Goal: Register for event/course

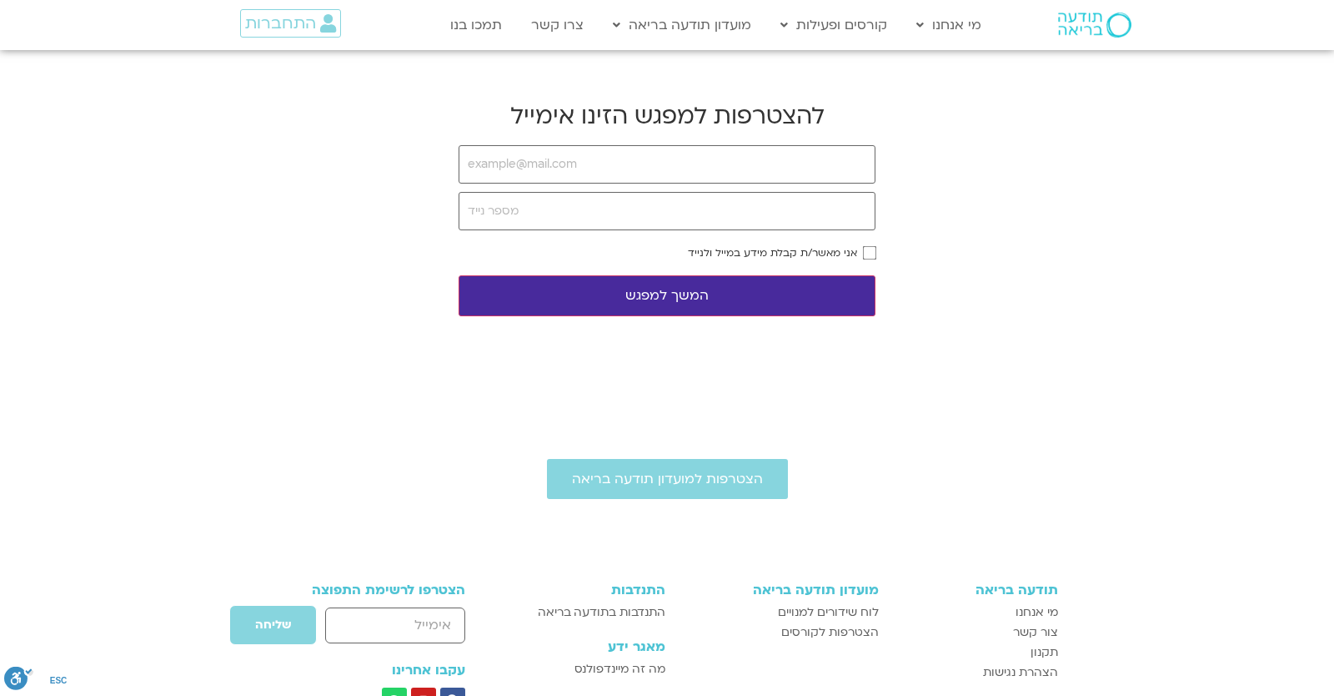
click at [1215, 234] on body "דלג לתוכן Main Menu מי אנחנו מי אנחנו שאלות נפוצות מנחים ומנחות בתודעה בריאה מה…" at bounding box center [667, 470] width 1334 height 940
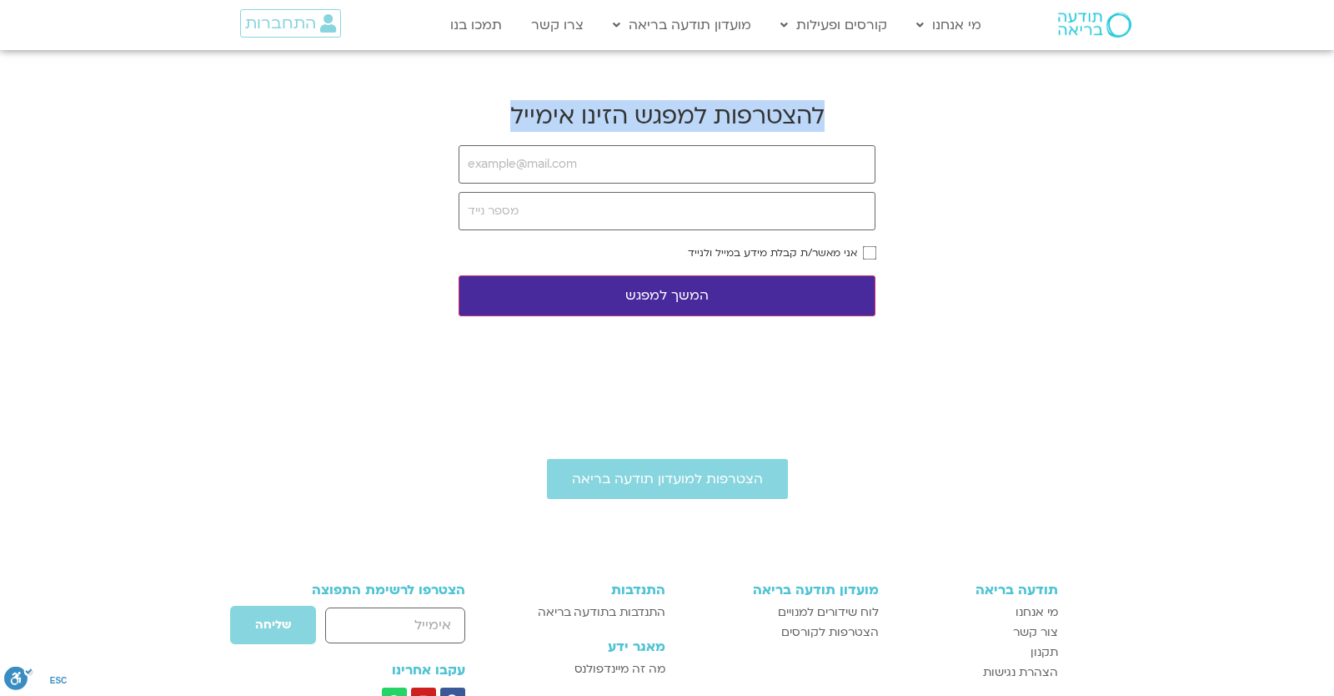
drag, startPoint x: 497, startPoint y: 116, endPoint x: 865, endPoint y: 116, distance: 367.8
click at [865, 116] on h2 "להצטרפות למפגש הזינו אימייל" at bounding box center [667, 116] width 417 height 32
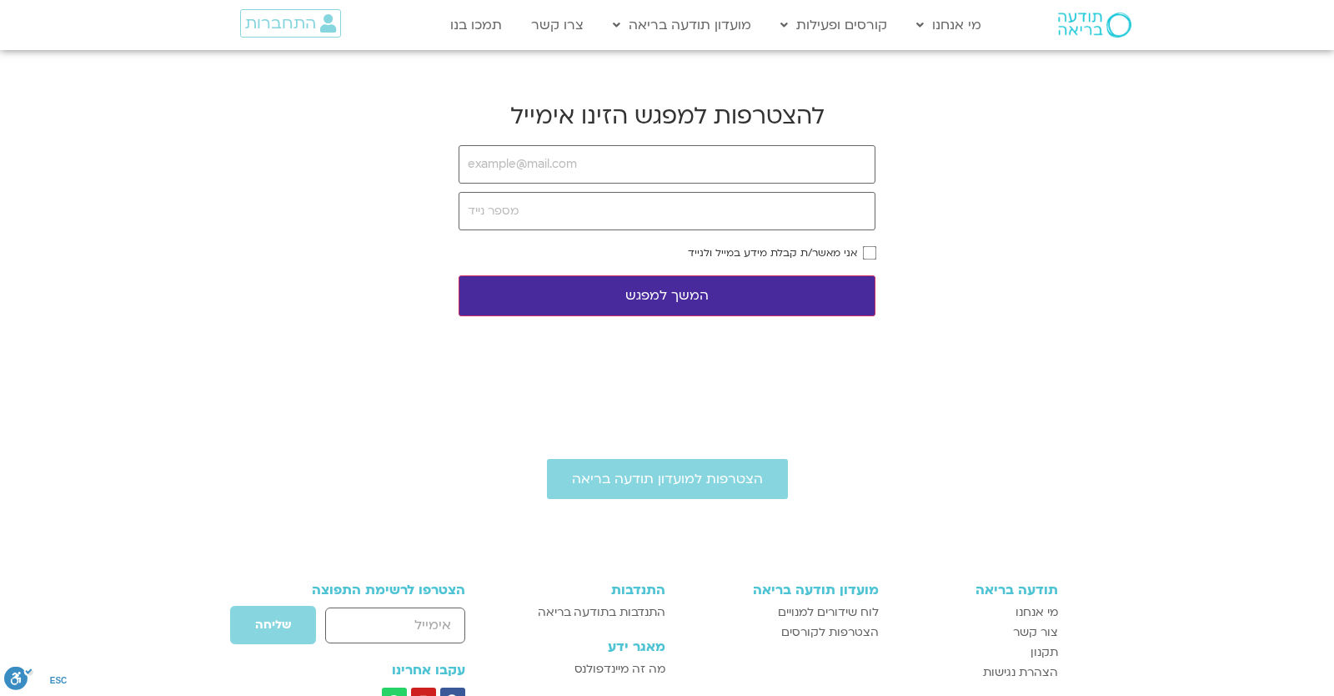
click at [865, 116] on h2 "להצטרפות למפגש הזינו אימייל" at bounding box center [667, 116] width 417 height 32
drag, startPoint x: 520, startPoint y: 115, endPoint x: 853, endPoint y: 111, distance: 333.6
click at [853, 111] on h2 "להצטרפות למפגש הזינו אימייל" at bounding box center [667, 116] width 417 height 32
click at [534, 109] on h2 "להצטרפות למפגש הזינו אימייל" at bounding box center [667, 116] width 417 height 32
drag, startPoint x: 515, startPoint y: 111, endPoint x: 807, endPoint y: 123, distance: 292.2
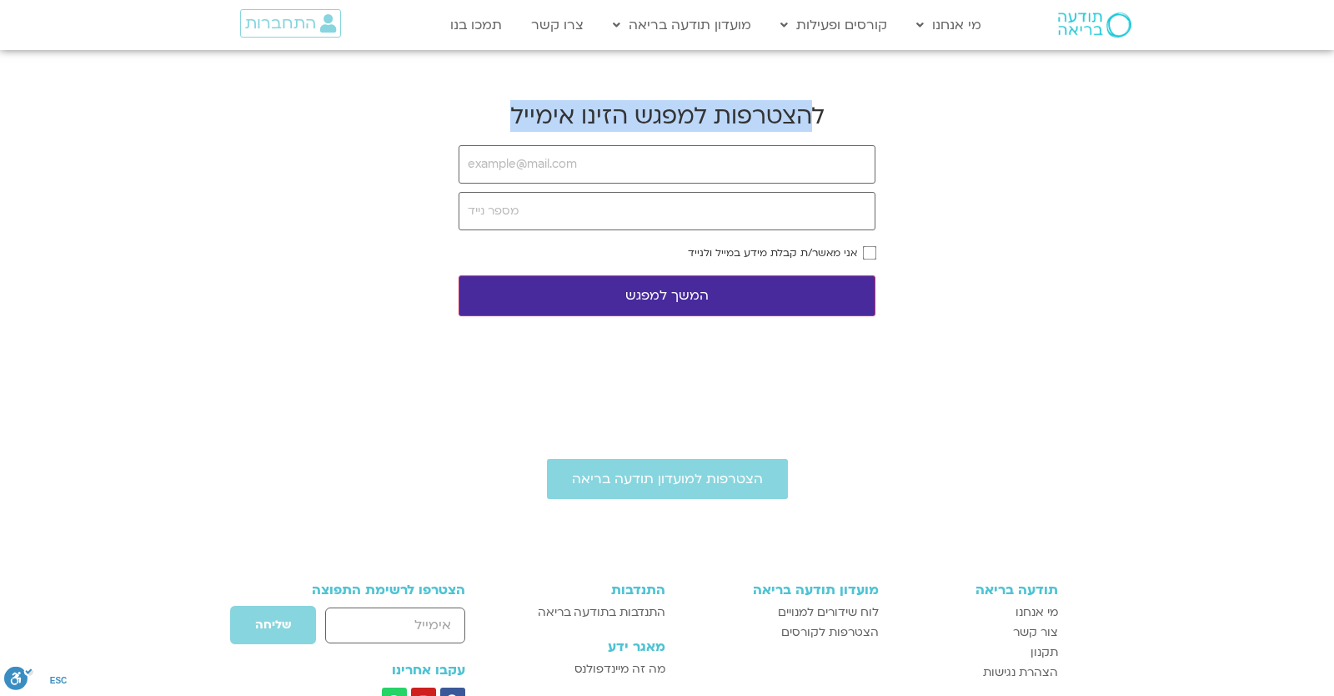
click at [807, 123] on h2 "להצטרפות למפגש הזינו אימייל" at bounding box center [667, 116] width 417 height 32
click at [857, 114] on h2 "להצטרפות למפגש הזינו אימייל" at bounding box center [667, 116] width 417 height 32
drag, startPoint x: 853, startPoint y: 111, endPoint x: 525, endPoint y: 110, distance: 328.6
click at [525, 110] on h2 "להצטרפות למפגש הזינו אימייל" at bounding box center [667, 116] width 417 height 32
click at [485, 127] on h2 "להצטרפות למפגש הזינו אימייל" at bounding box center [667, 116] width 417 height 32
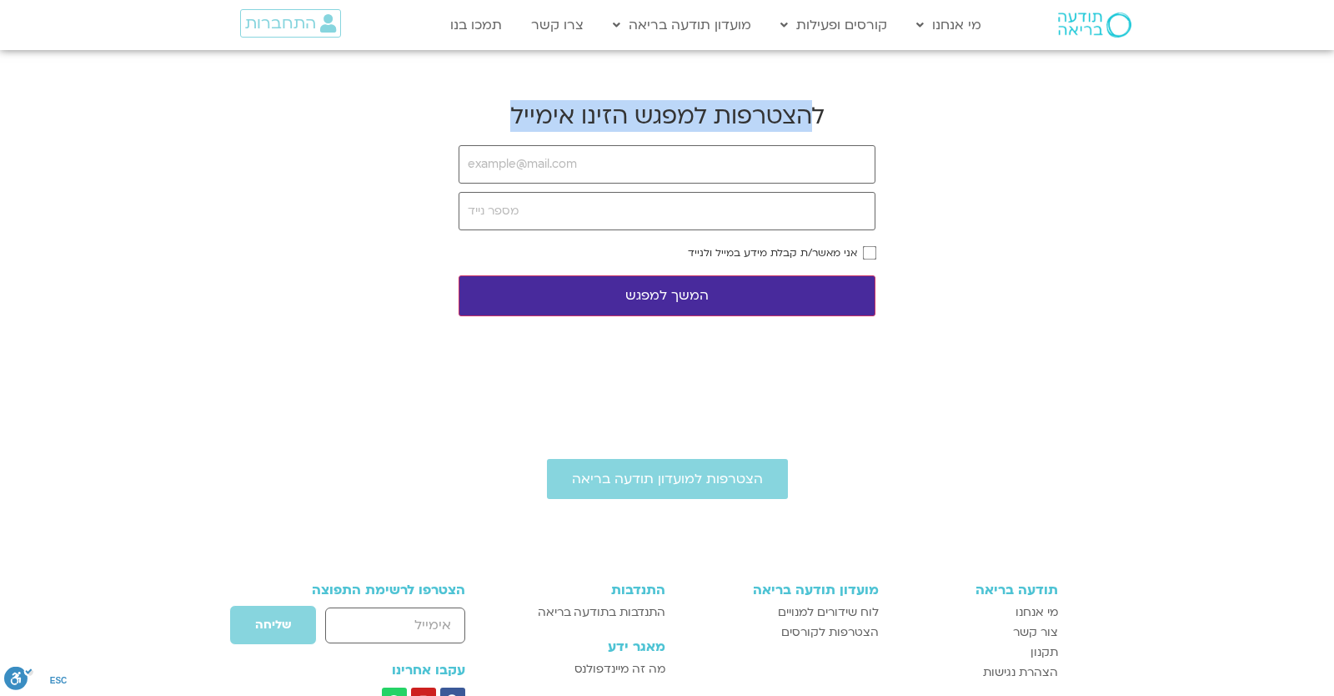
drag, startPoint x: 561, startPoint y: 119, endPoint x: 811, endPoint y: 121, distance: 249.4
click at [811, 121] on h2 "להצטרפות למפגש הזינו אימייל" at bounding box center [667, 116] width 417 height 32
click at [950, 384] on div "הצטרפות למועדון תודעה בריאה תודעה בריאה מי אנחנו צור קשר תקנון הצהרת נגישות מוע…" at bounding box center [667, 661] width 1334 height 556
click at [1204, 148] on body "דלג לתוכן Main Menu מי אנחנו מי אנחנו שאלות נפוצות מנחים ומנחות בתודעה בריאה מה…" at bounding box center [667, 470] width 1334 height 940
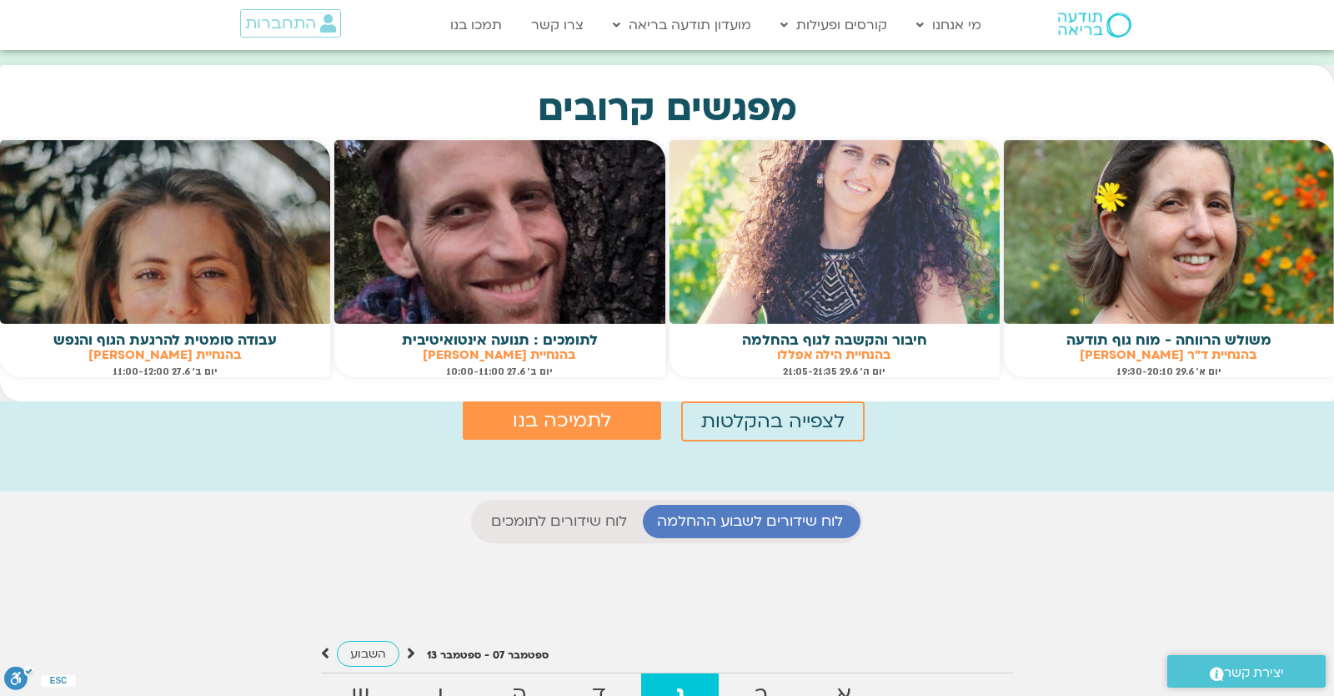
scroll to position [1314, 0]
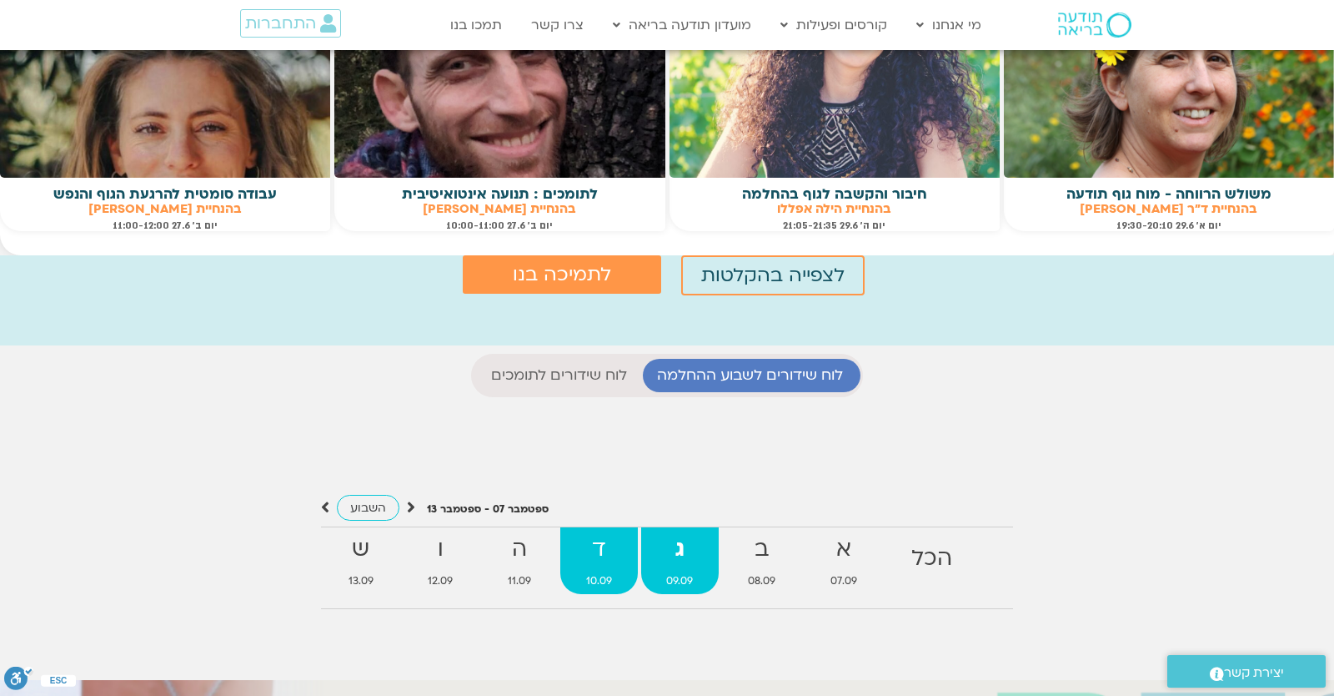
click at [586, 547] on strong "ד" at bounding box center [599, 549] width 78 height 38
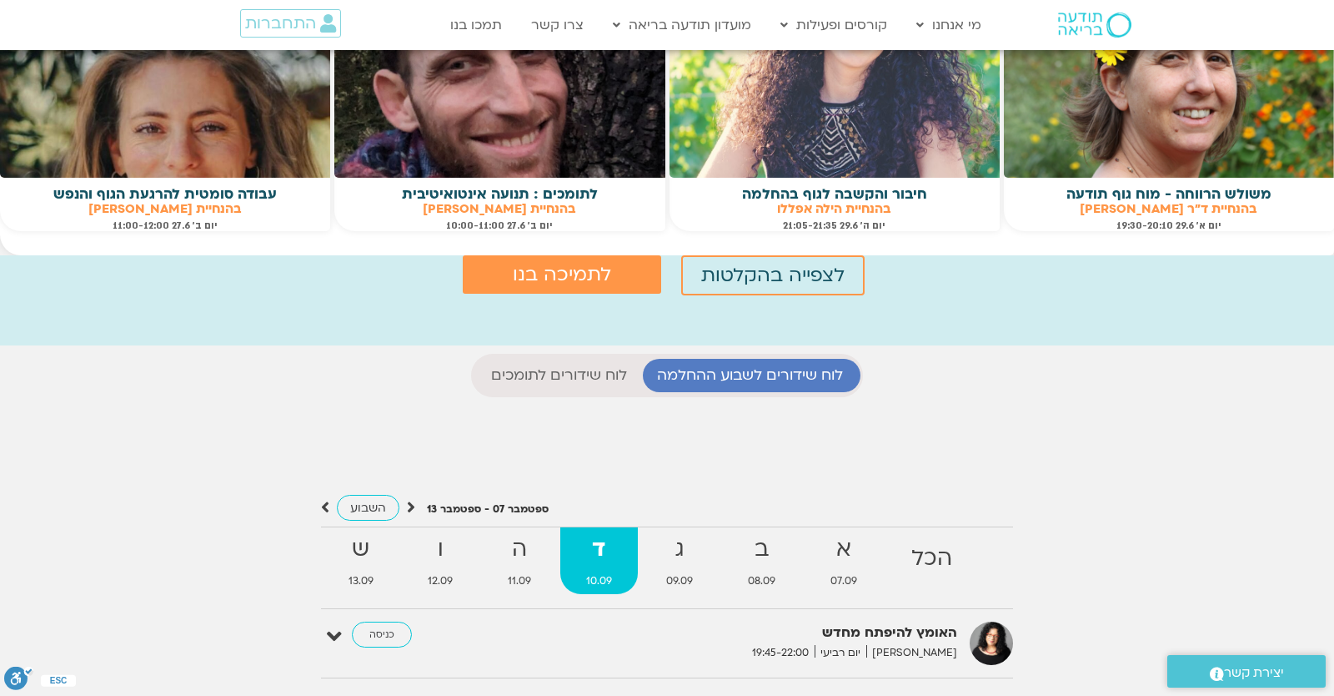
scroll to position [1606, 0]
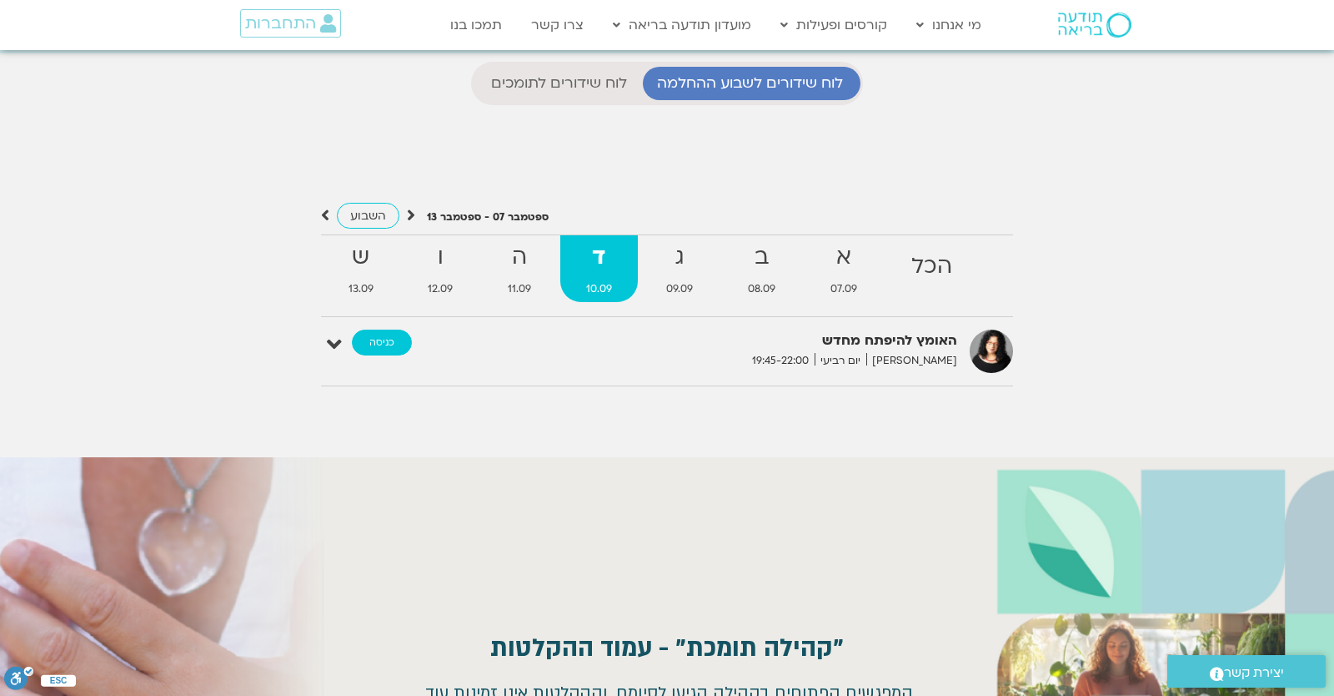
click at [374, 345] on link "כניסה" at bounding box center [382, 342] width 60 height 27
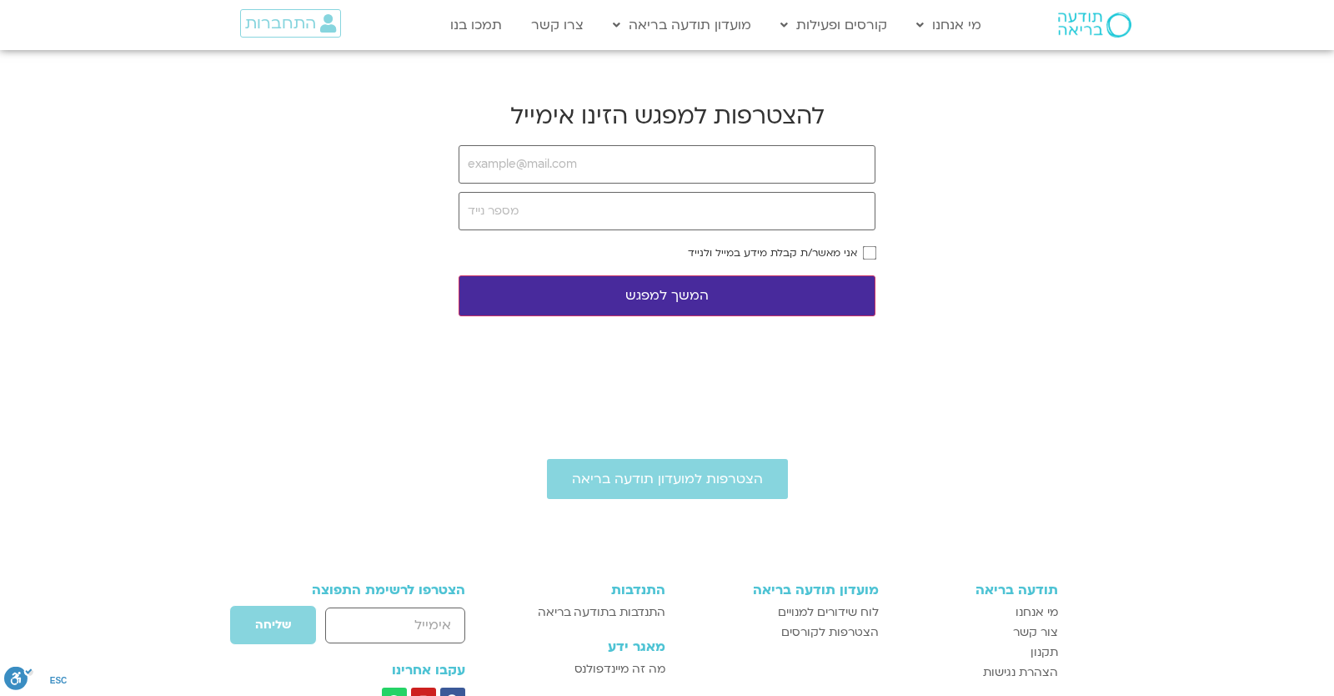
click at [1237, 197] on body "דלג לתוכן Main Menu מי אנחנו מי אנחנו שאלות נפוצות מנחים ומנחות בתודעה בריאה מה…" at bounding box center [667, 470] width 1334 height 940
click at [968, 197] on body "דלג לתוכן Main Menu מי אנחנו מי אנחנו שאלות נפוצות מנחים ומנחות בתודעה בריאה מה…" at bounding box center [667, 470] width 1334 height 940
click at [693, 168] on input "email" at bounding box center [667, 164] width 417 height 38
click at [559, 157] on input "email" at bounding box center [667, 164] width 417 height 38
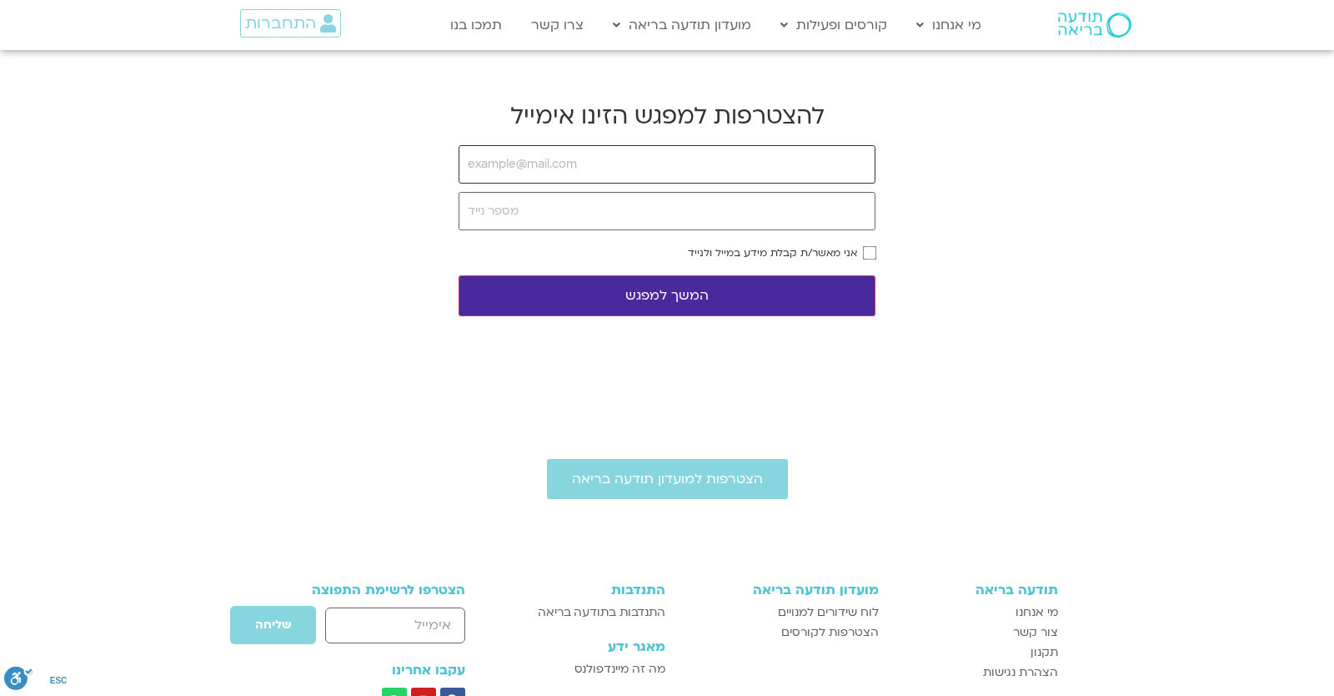
click at [559, 157] on input "email" at bounding box center [667, 164] width 417 height 38
type input "yonatanrf3@gmail.com"
click at [525, 204] on input "tel" at bounding box center [667, 211] width 417 height 38
click at [526, 205] on input "tel" at bounding box center [667, 211] width 417 height 38
click at [518, 219] on input "tel" at bounding box center [667, 211] width 417 height 38
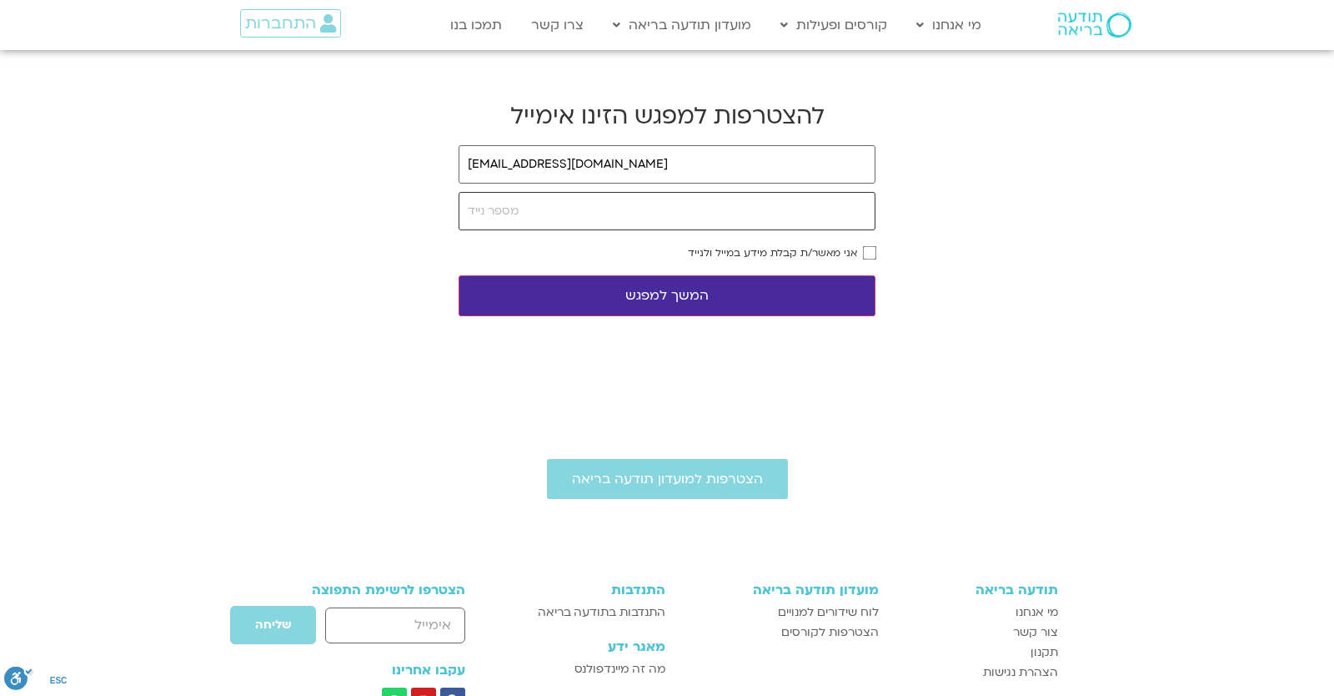
click at [518, 219] on input "tel" at bounding box center [667, 211] width 417 height 38
click at [517, 219] on input "tel" at bounding box center [667, 211] width 417 height 38
click at [690, 213] on input "tel" at bounding box center [667, 211] width 417 height 38
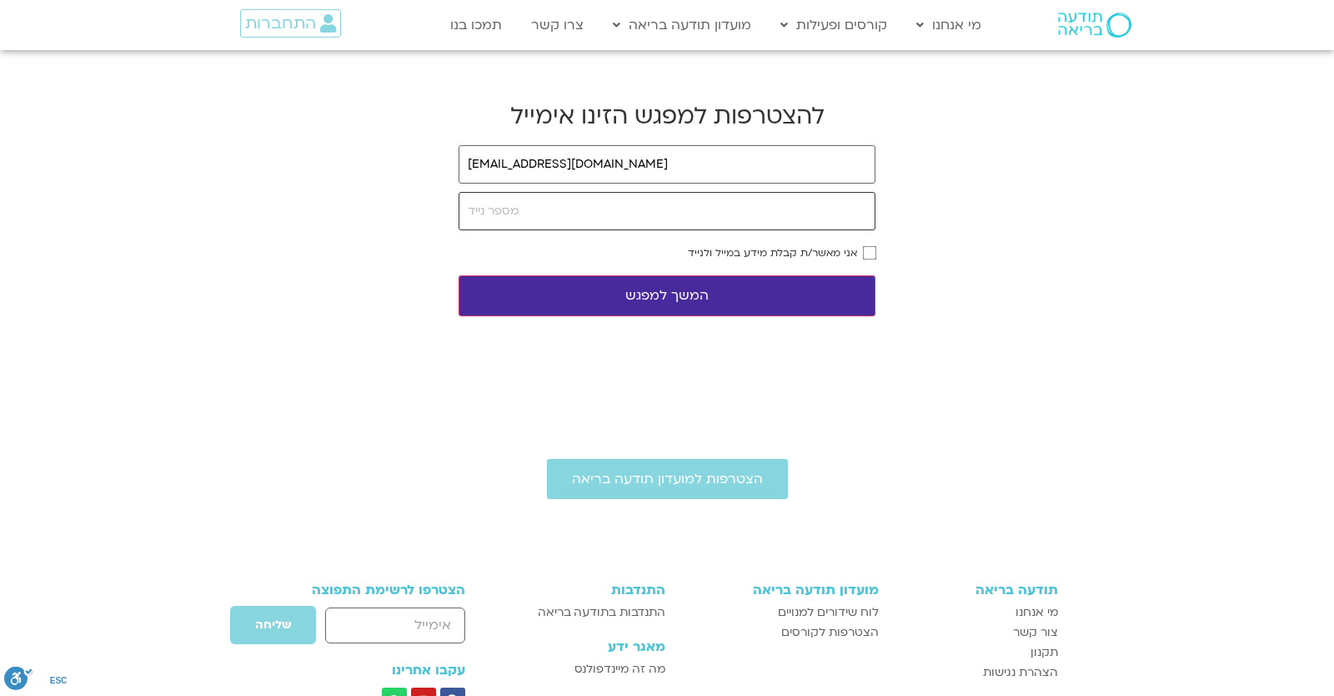
click at [690, 213] on input "tel" at bounding box center [667, 211] width 417 height 38
type input "0546099041"
click at [851, 294] on button "המשך למפגש" at bounding box center [667, 295] width 417 height 41
click at [836, 292] on button "המשך למפגש" at bounding box center [667, 295] width 417 height 41
click at [849, 289] on button "המשך למפגש" at bounding box center [667, 295] width 417 height 41
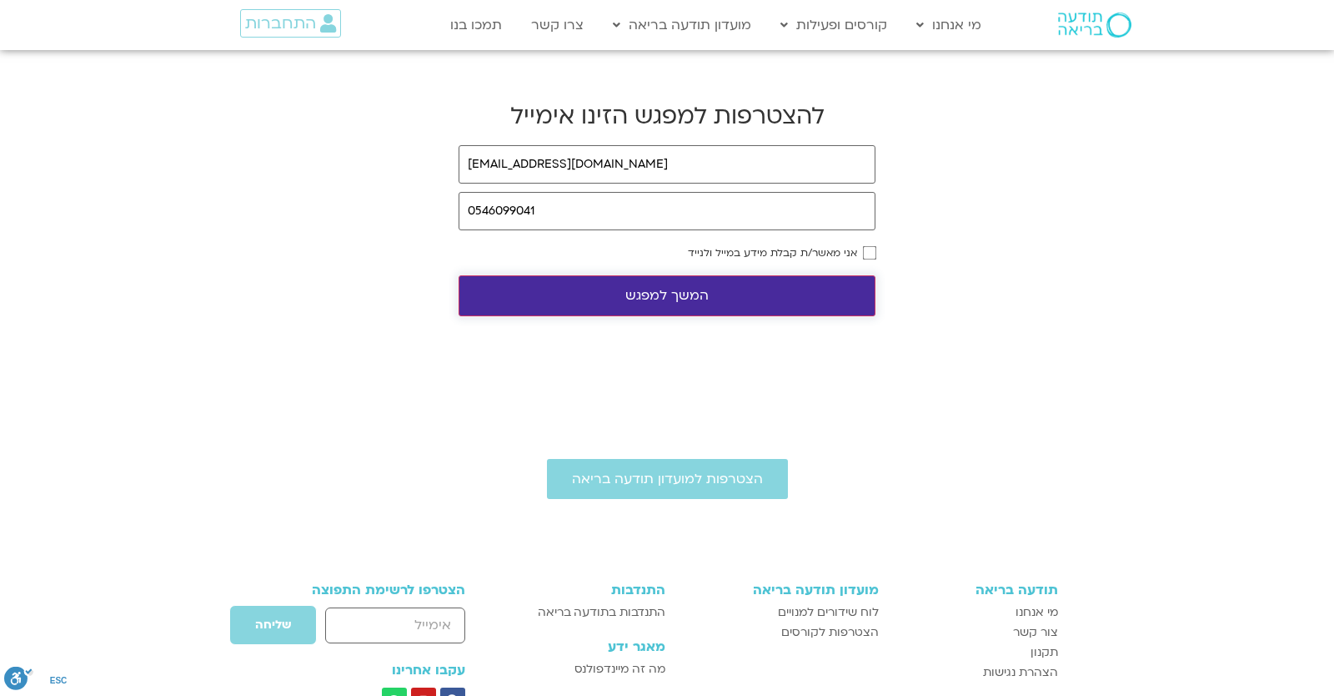
click at [861, 290] on button "המשך למפגש" at bounding box center [667, 295] width 417 height 41
click at [327, 168] on body "דלג לתוכן Main Menu מי אנחנו מי אנחנו שאלות נפוצות מנחים ומנחות בתודעה בריאה מה…" at bounding box center [667, 470] width 1334 height 940
click at [729, 173] on input "email" at bounding box center [667, 164] width 417 height 38
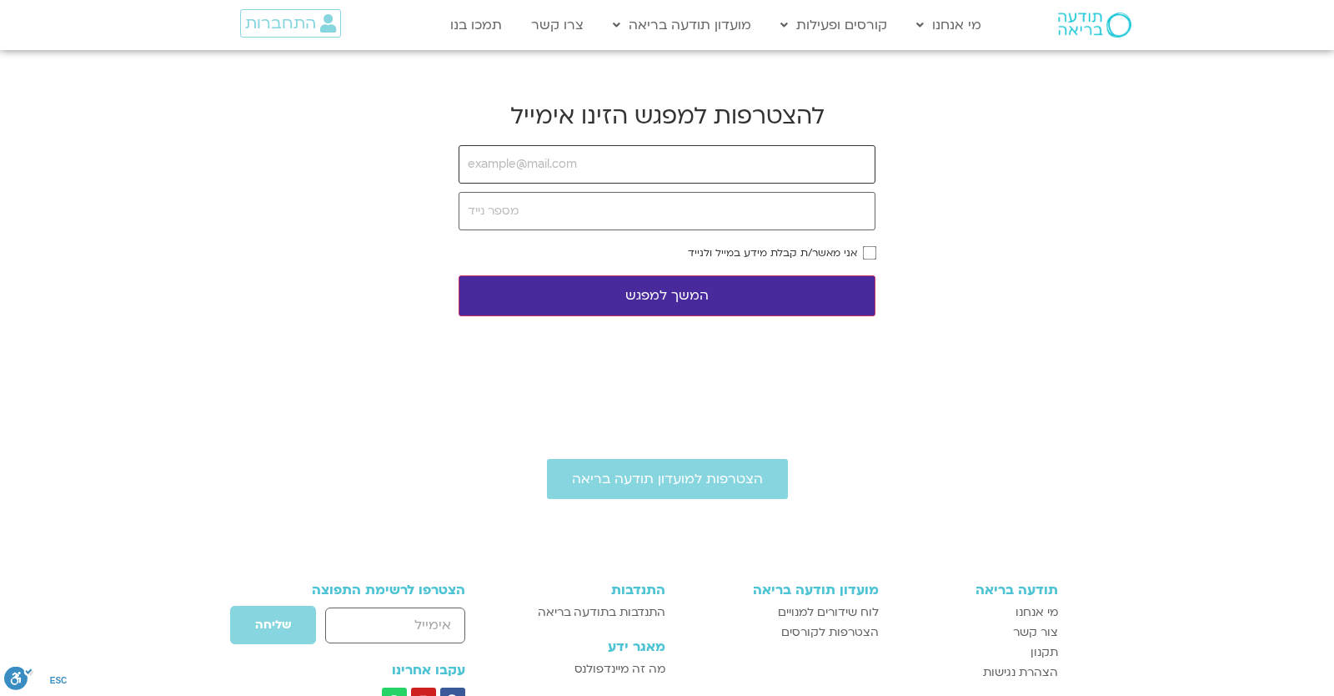
click at [633, 170] on input "email" at bounding box center [667, 164] width 417 height 38
type input "[EMAIL_ADDRESS][DOMAIN_NAME]"
click at [555, 208] on input "tel" at bounding box center [667, 211] width 417 height 38
type input "0546099041"
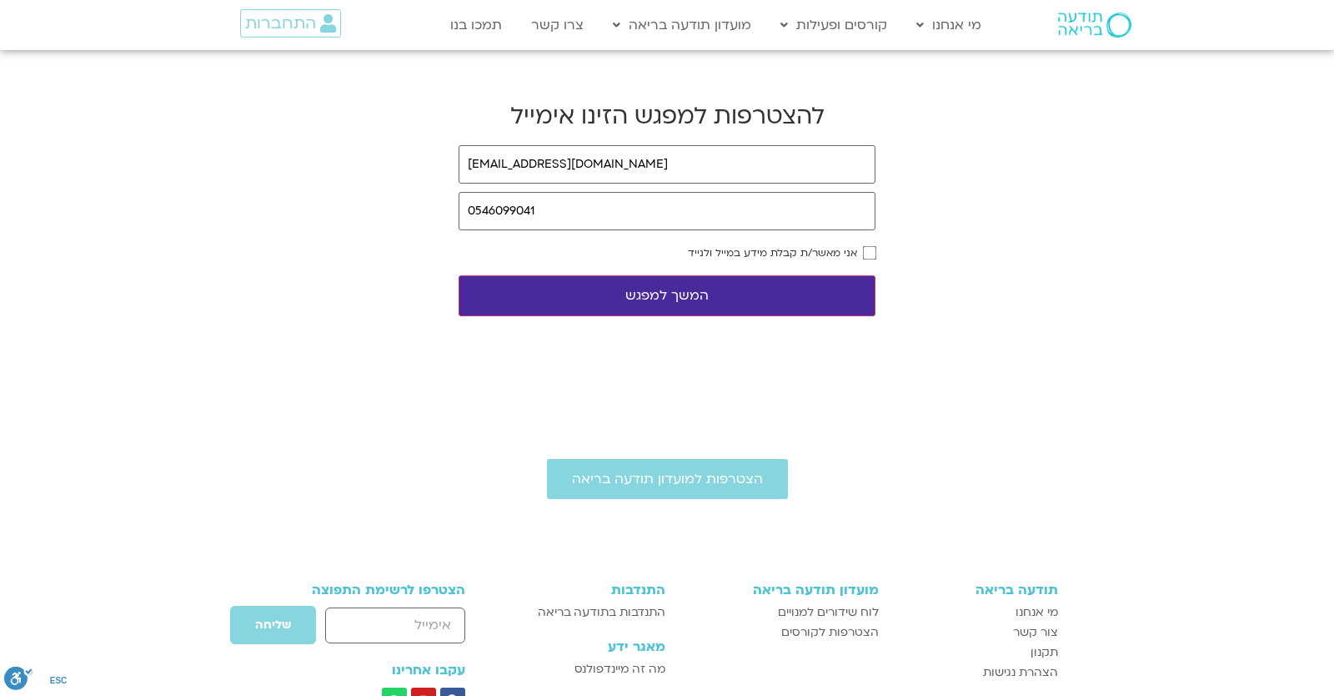
click at [767, 264] on form "[EMAIL_ADDRESS][DOMAIN_NAME] 0546099041 אני מאשר/ת קבלת מידע במייל ולנייד המשך …" at bounding box center [667, 230] width 417 height 171
click at [780, 249] on label "אני מאשר/ת קבלת מידע במייל ולנייד" at bounding box center [772, 253] width 169 height 12
click at [814, 300] on button "המשך למפגש" at bounding box center [667, 295] width 417 height 41
